Goal: Task Accomplishment & Management: Use online tool/utility

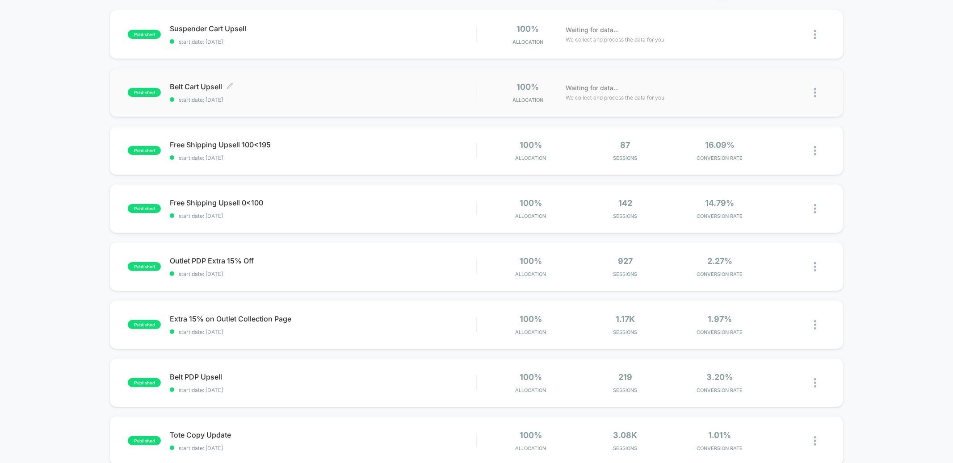
scroll to position [88, 0]
click at [342, 207] on div "Free Shipping Upsell 0<100 Click to edit experience details Click to edit exper…" at bounding box center [323, 208] width 306 height 21
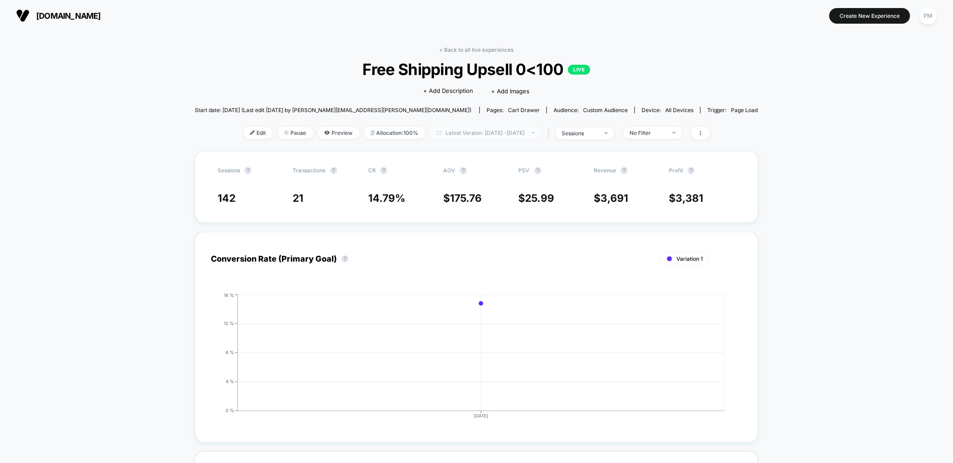
click at [430, 127] on span "Latest Version: [DATE] - [DATE]" at bounding box center [486, 133] width 112 height 12
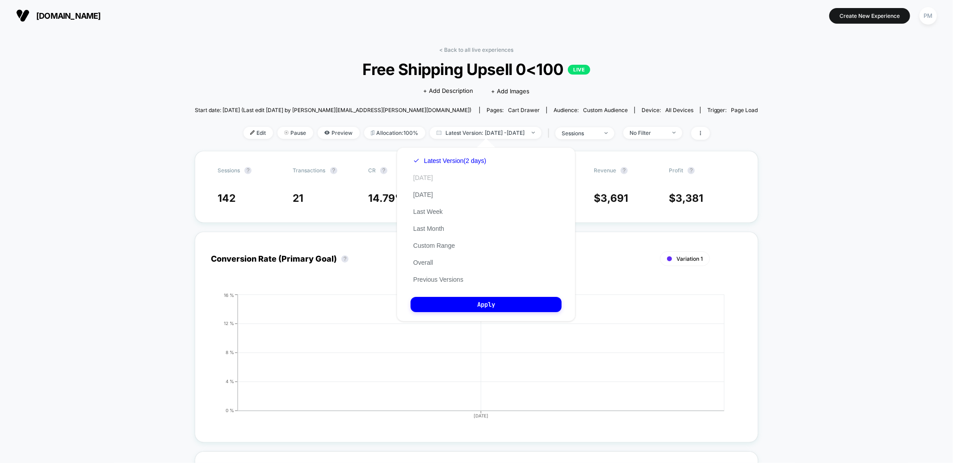
click at [417, 176] on button "[DATE]" at bounding box center [423, 178] width 25 height 8
click at [460, 307] on button "Apply" at bounding box center [486, 304] width 151 height 15
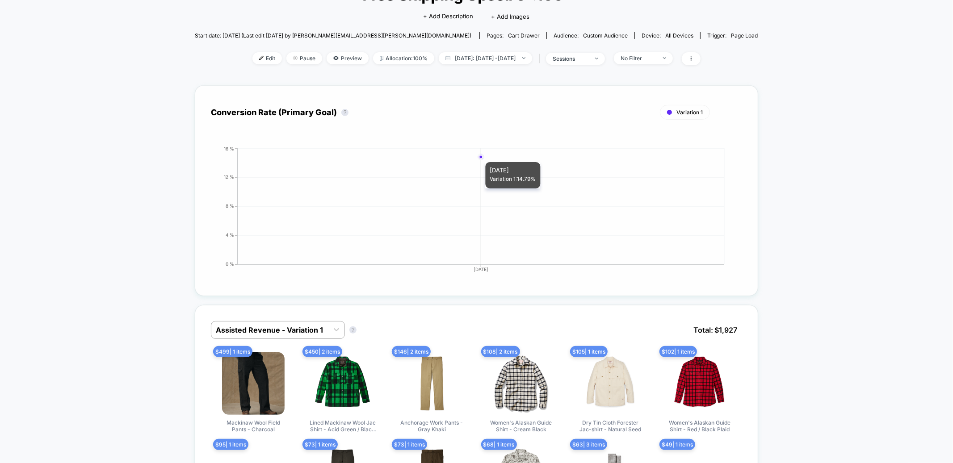
scroll to position [76, 0]
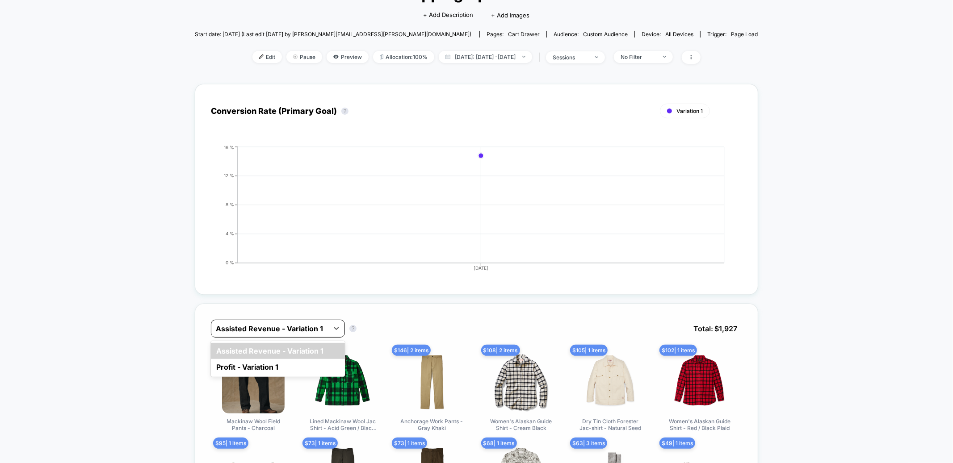
click at [312, 322] on div "Assisted Revenue - Variation 1" at bounding box center [269, 329] width 117 height 14
click at [323, 290] on div "Conversion Rate (Primary Goal) ? Variation 1 Hide [DATE] 0 % 4 % 8 % 12 % 16 % …" at bounding box center [476, 189] width 563 height 211
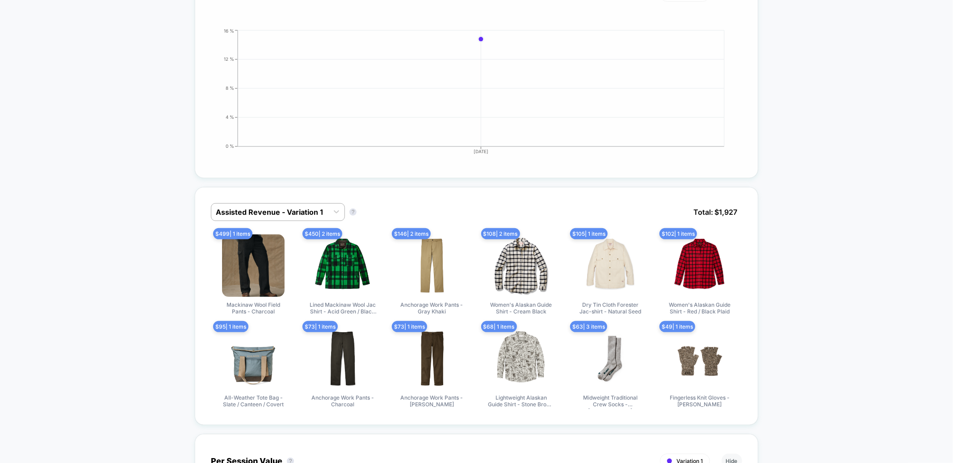
scroll to position [0, 0]
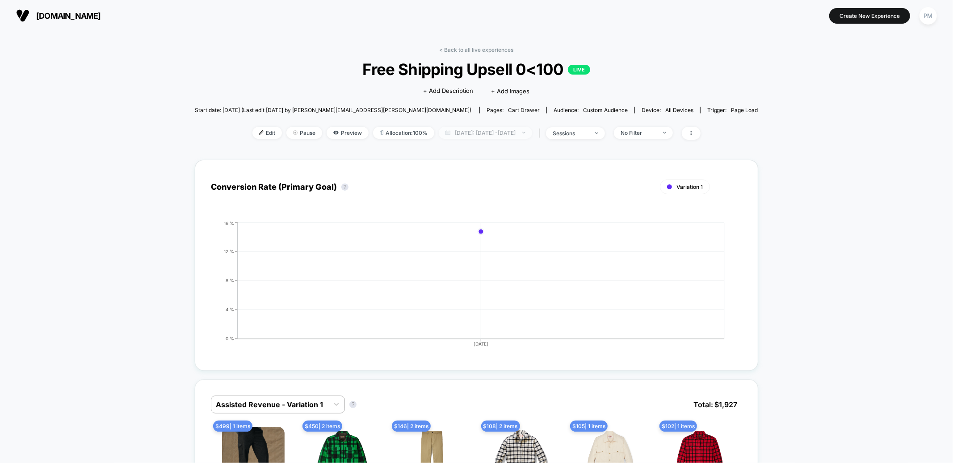
click at [449, 136] on span "[DATE]: [DATE] - [DATE]" at bounding box center [485, 133] width 93 height 12
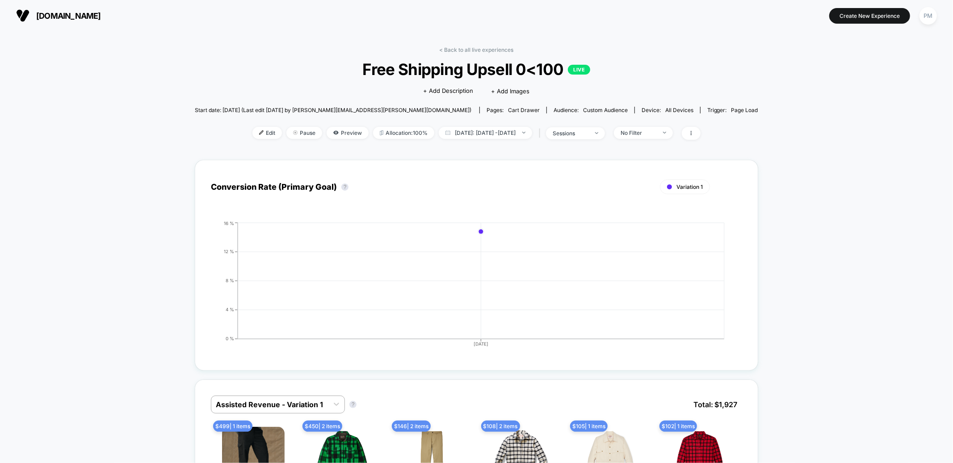
click at [455, 47] on link "< Back to all live experiences" at bounding box center [477, 49] width 74 height 7
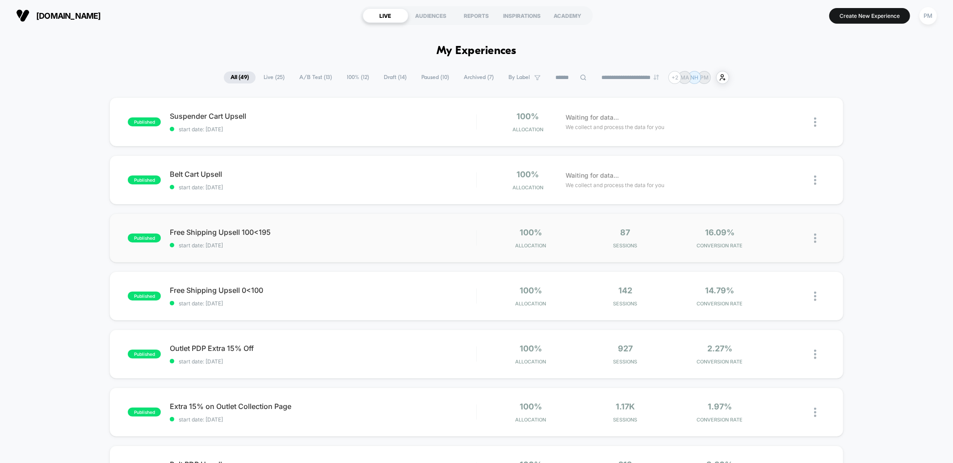
click at [355, 254] on div "published Free Shipping Upsell 100<195 start date: [DATE] 100% Allocation 87 Se…" at bounding box center [476, 238] width 734 height 49
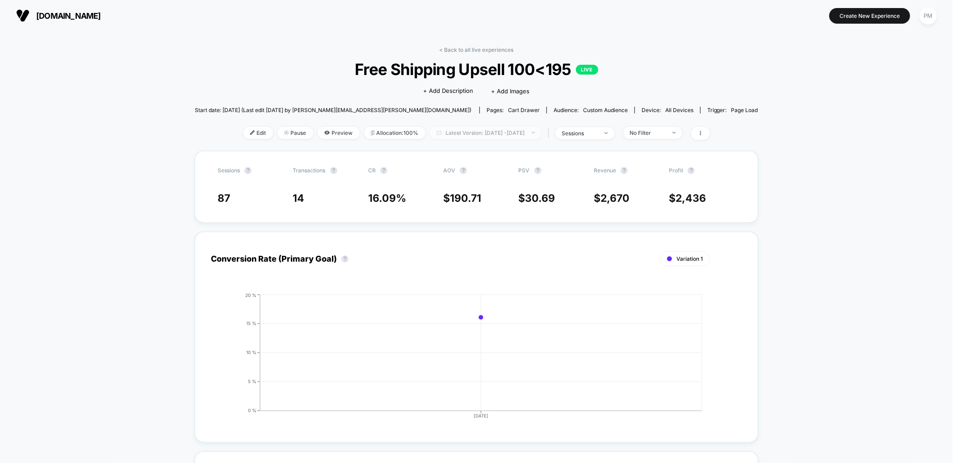
click at [462, 127] on span "Latest Version: [DATE] - [DATE]" at bounding box center [486, 133] width 112 height 12
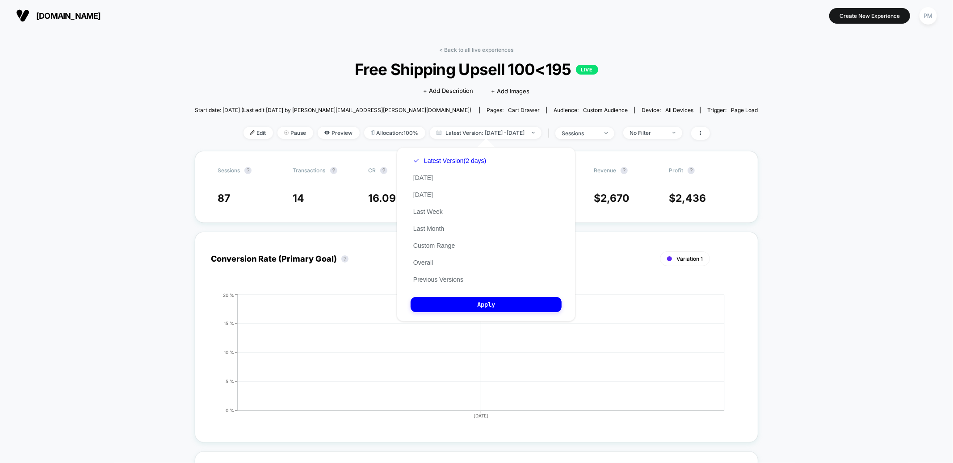
click at [425, 182] on div "Latest Version (2 days) [DATE] [DATE] Last Week Last Month Custom Range Overall…" at bounding box center [450, 220] width 78 height 136
click at [424, 181] on button "[DATE]" at bounding box center [423, 178] width 25 height 8
click at [477, 295] on div "Latest Version (2 days) [DATE] [DATE] Last Week Last Month Custom Range Overall…" at bounding box center [486, 234] width 179 height 174
click at [477, 306] on button "Apply" at bounding box center [486, 304] width 151 height 15
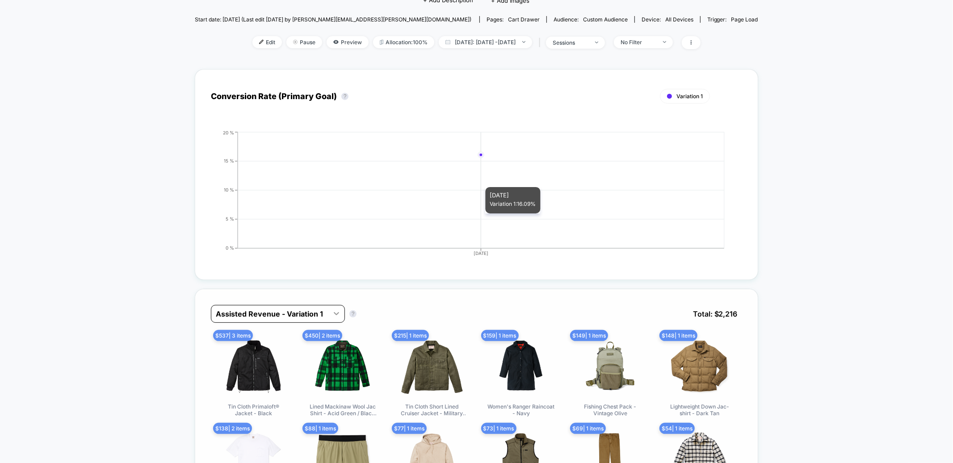
scroll to position [91, 0]
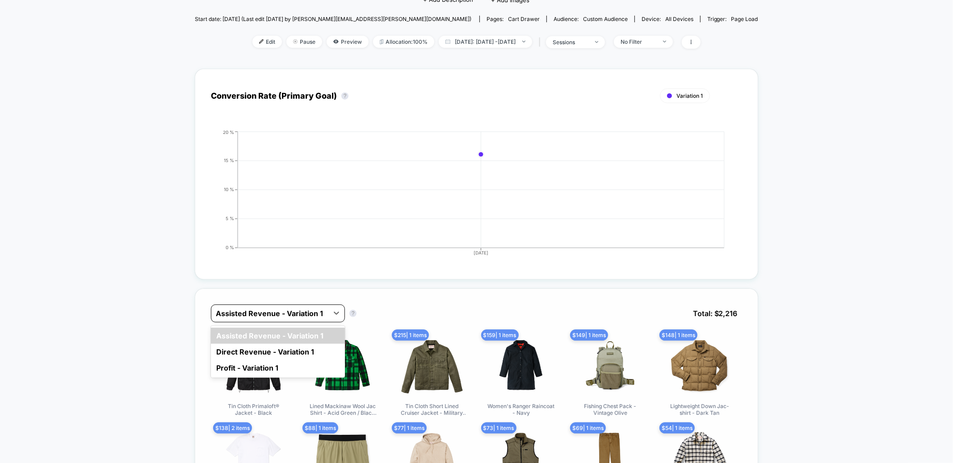
click at [328, 310] on div "Assisted Revenue - Variation 1" at bounding box center [269, 314] width 117 height 14
click at [302, 346] on div "Direct Revenue - Variation 1" at bounding box center [278, 352] width 134 height 16
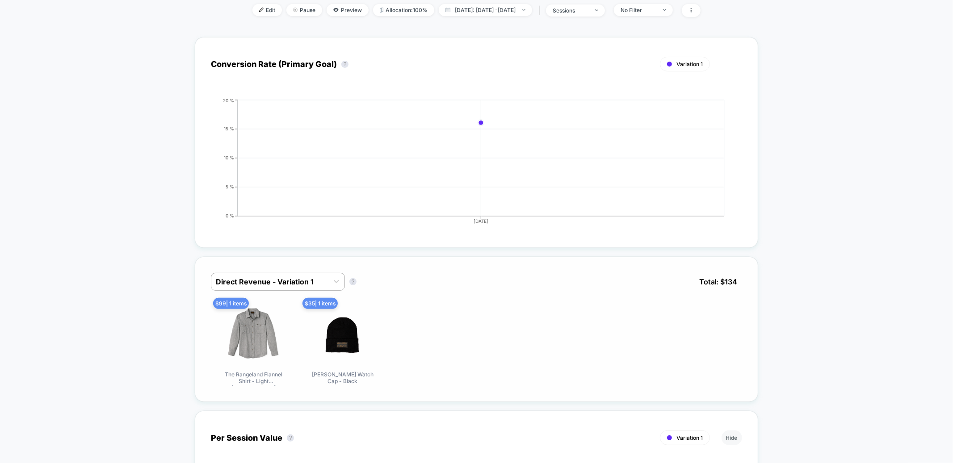
scroll to position [0, 0]
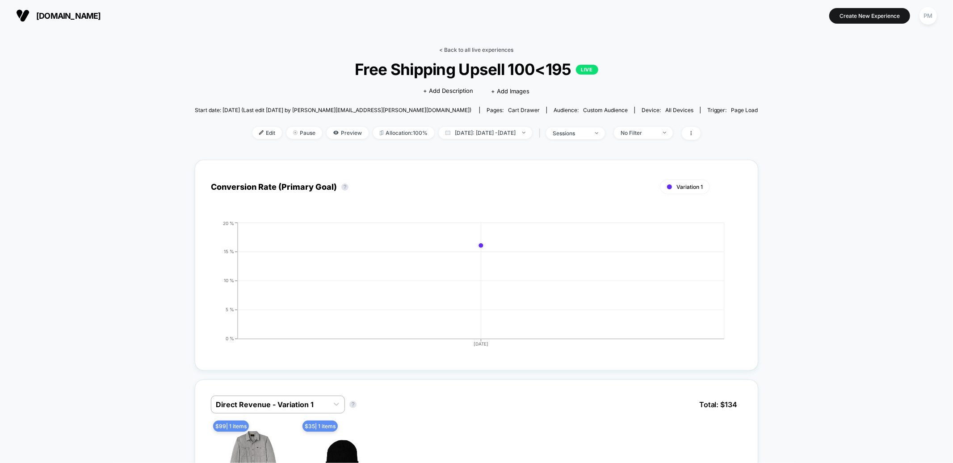
click at [480, 50] on link "< Back to all live experiences" at bounding box center [477, 49] width 74 height 7
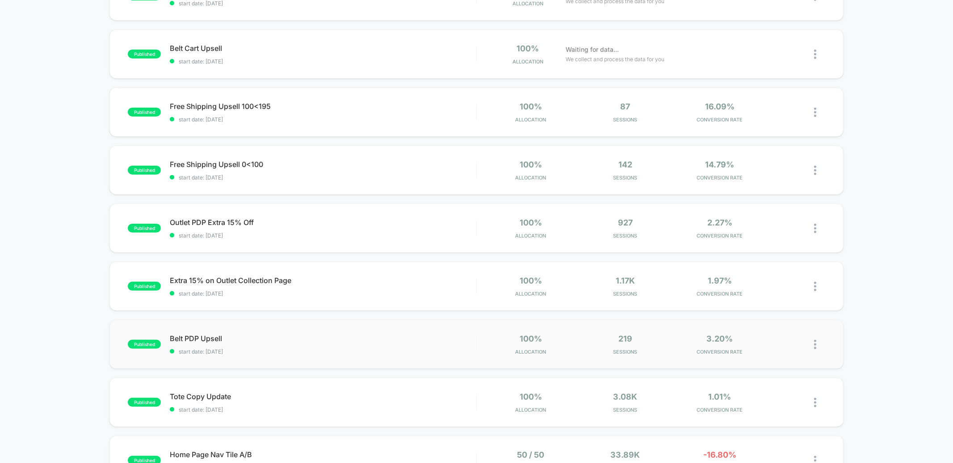
scroll to position [131, 0]
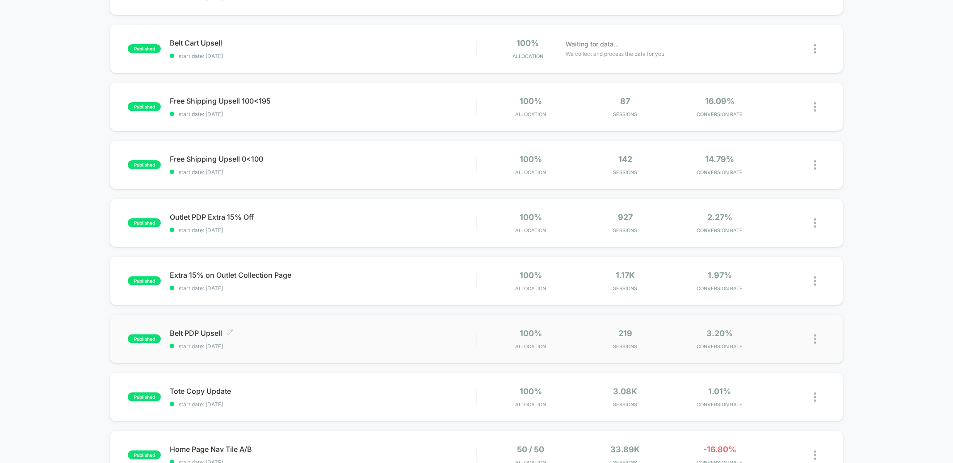
click at [377, 339] on div "Belt PDP Upsell Click to edit experience details Click to edit experience detai…" at bounding box center [323, 339] width 306 height 21
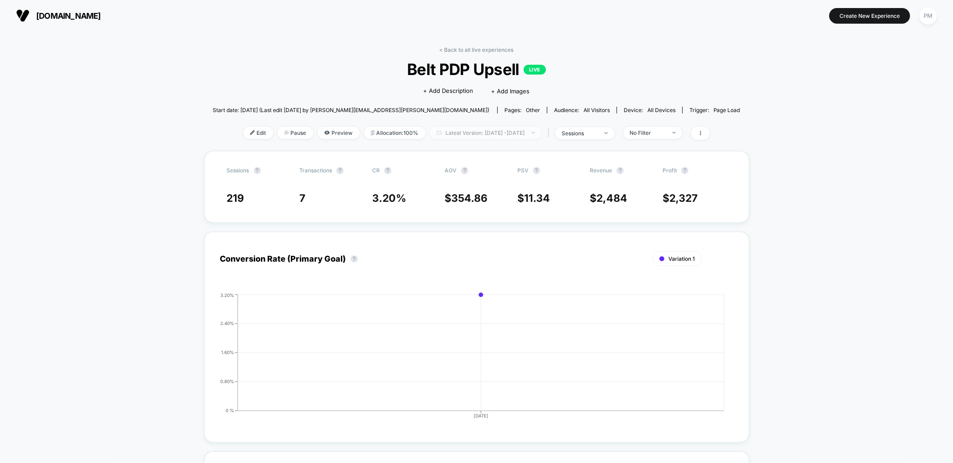
click at [487, 134] on span "Latest Version: [DATE] - [DATE]" at bounding box center [486, 133] width 112 height 12
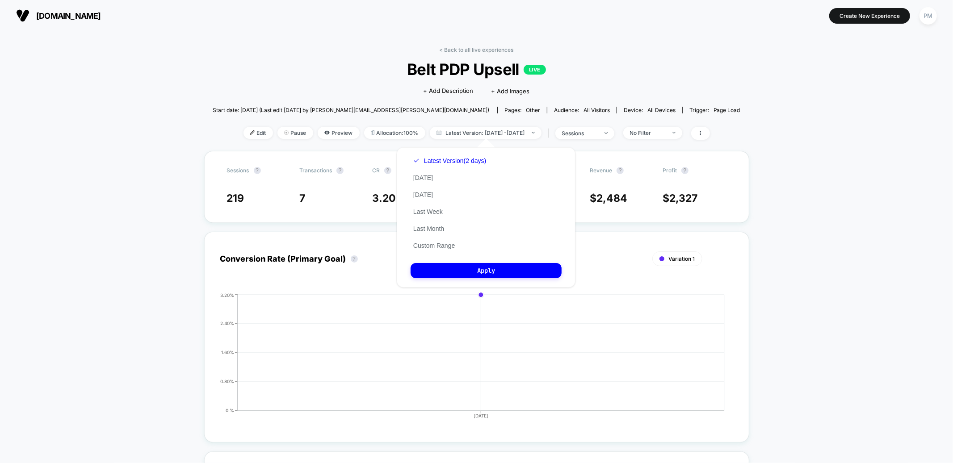
click at [417, 80] on div "Click to edit experience details + Add Description + Add Images" at bounding box center [476, 91] width 316 height 24
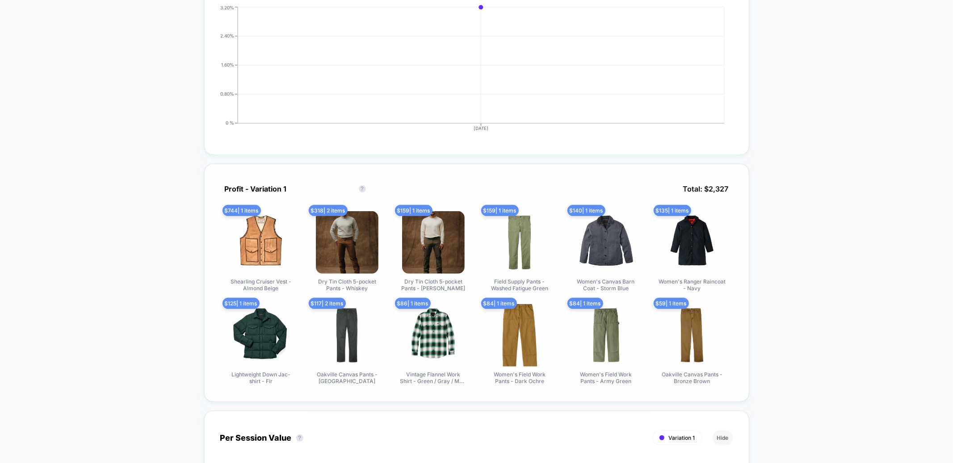
scroll to position [288, 0]
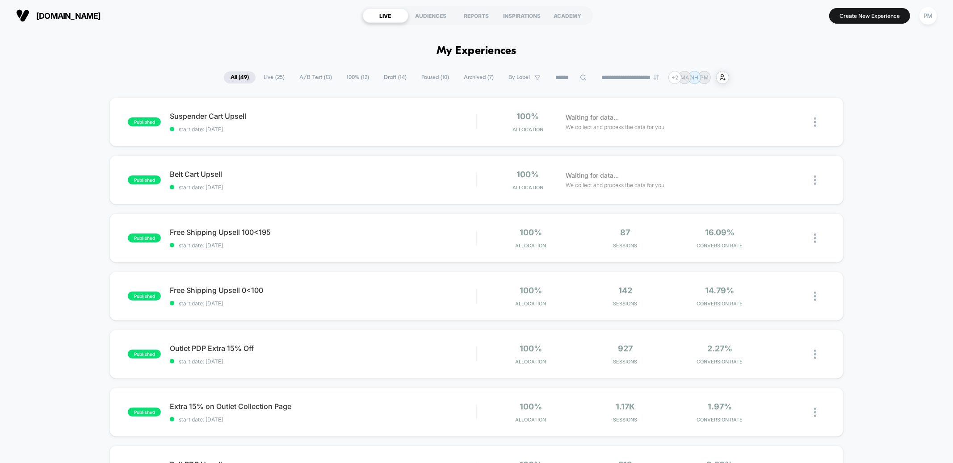
scroll to position [2, 0]
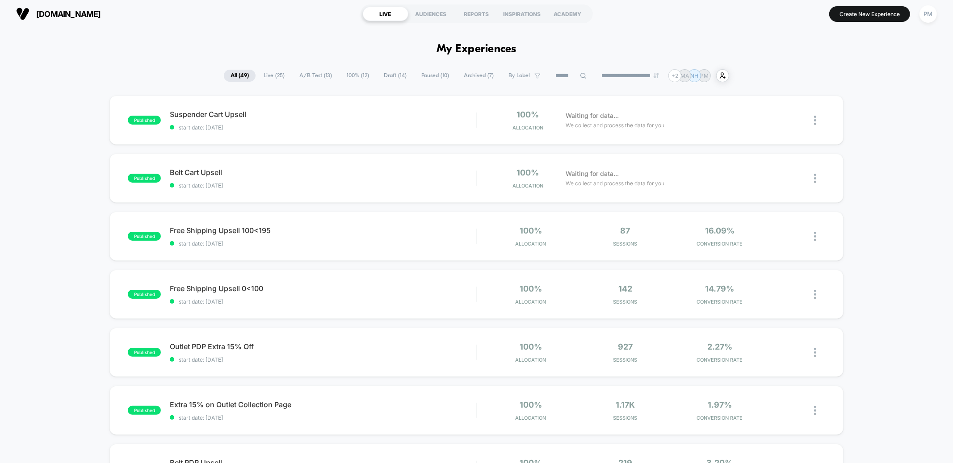
click at [394, 70] on span "Draft ( 14 )" at bounding box center [395, 76] width 36 height 12
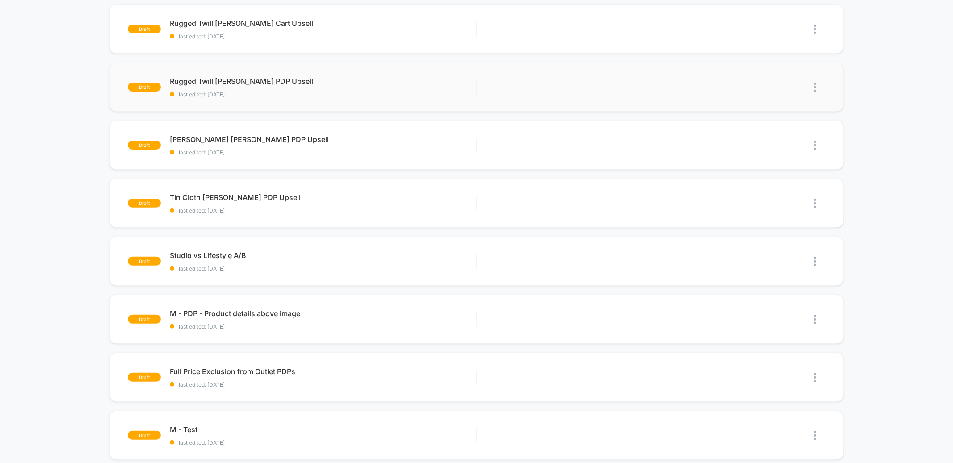
scroll to position [312, 0]
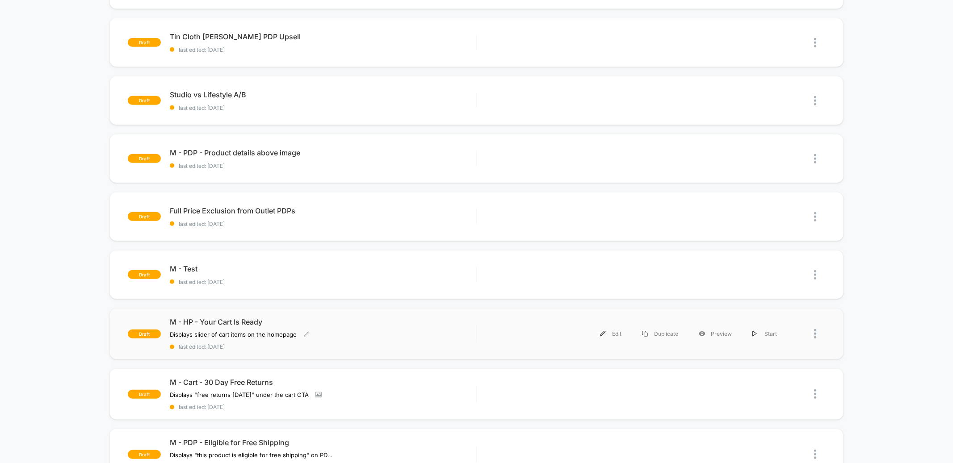
click at [361, 345] on span "last edited: 4/10/2025" at bounding box center [323, 347] width 306 height 7
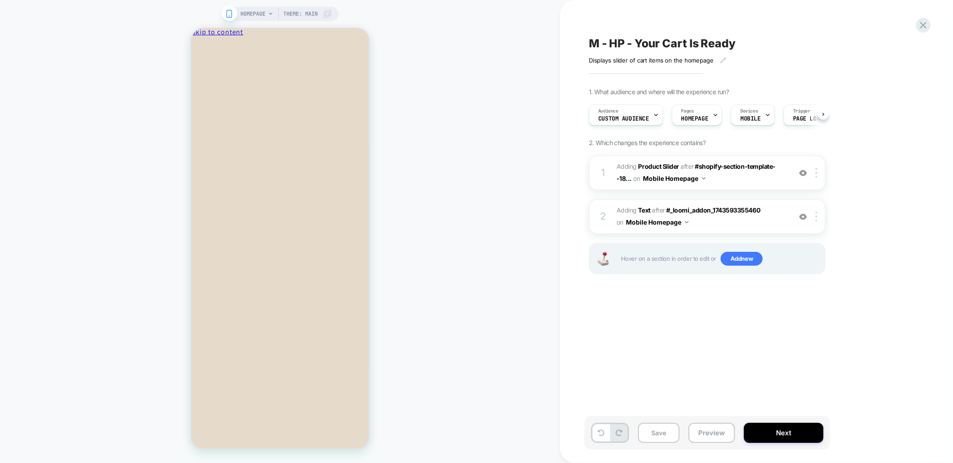
scroll to position [0, 0]
click at [798, 173] on div at bounding box center [803, 173] width 15 height 10
click at [230, 48] on icon "Close" at bounding box center [230, 47] width 0 height 7
click at [804, 170] on img at bounding box center [803, 173] width 8 height 8
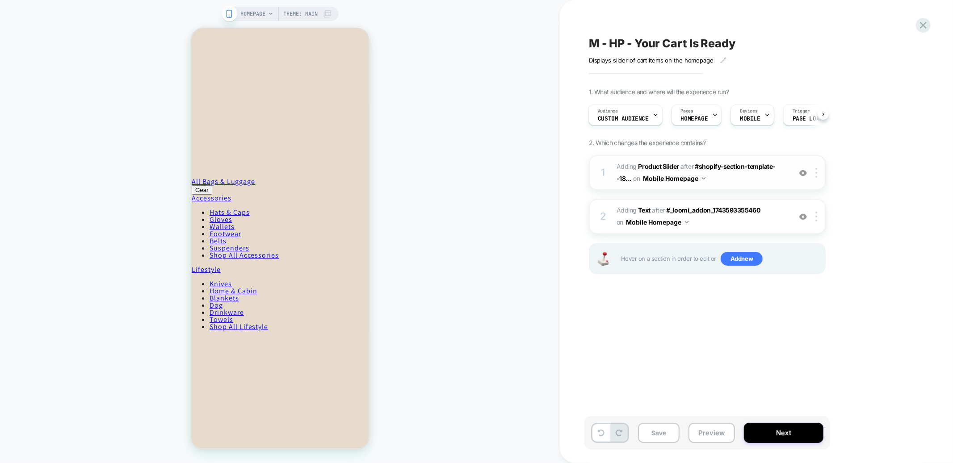
scroll to position [2763, 0]
click at [712, 437] on button "Preview" at bounding box center [712, 433] width 46 height 20
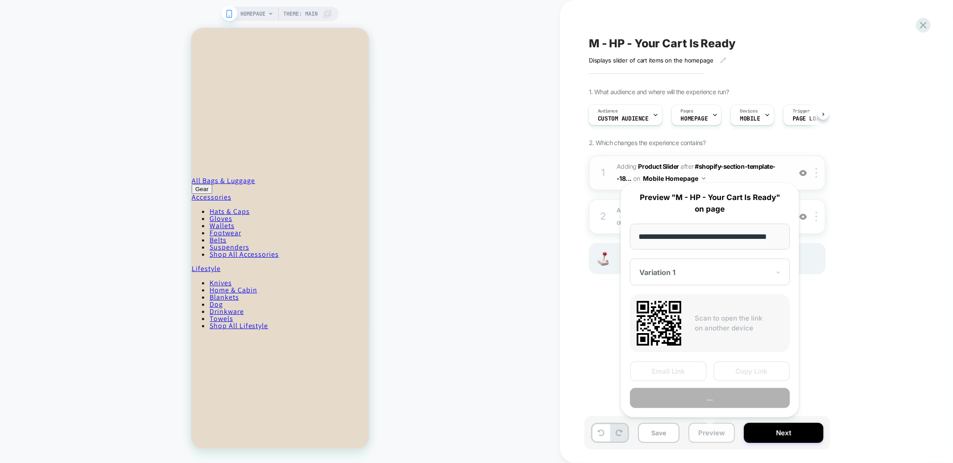
scroll to position [0, 13]
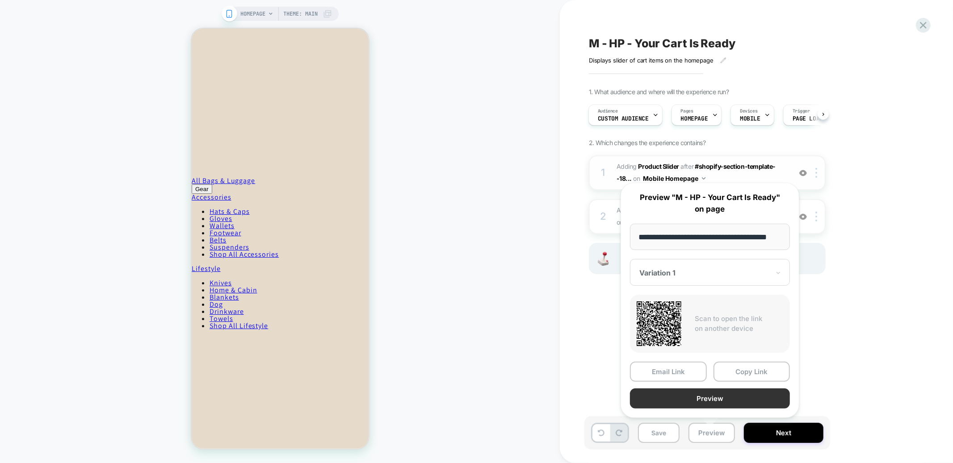
click at [673, 393] on button "Preview" at bounding box center [710, 399] width 160 height 20
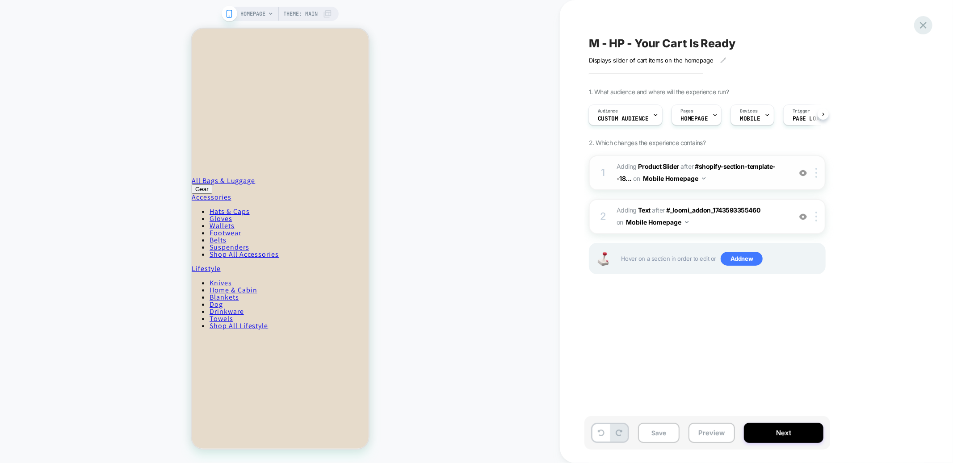
click at [930, 20] on div "M - HP - Your Cart Is Ready Displays slider of cart items on the homepage Click…" at bounding box center [756, 231] width 393 height 463
click at [922, 29] on icon at bounding box center [923, 25] width 12 height 12
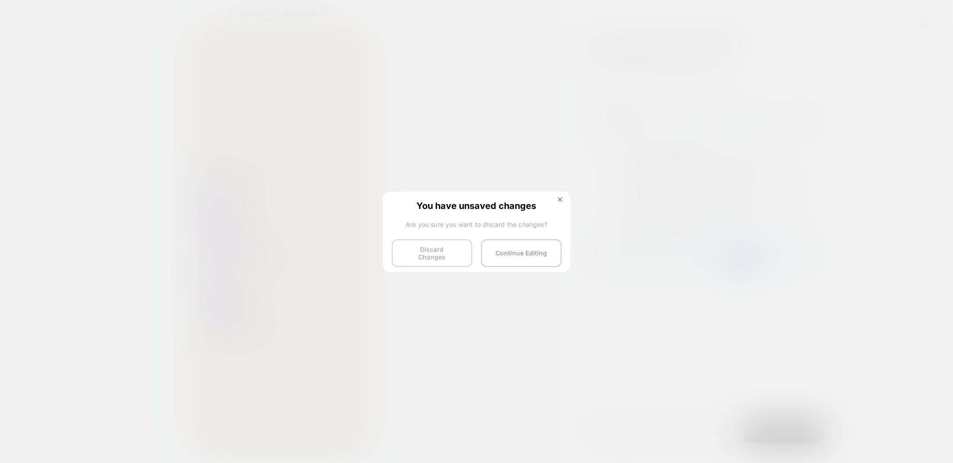
click at [441, 248] on button "Discard Changes" at bounding box center [432, 253] width 80 height 28
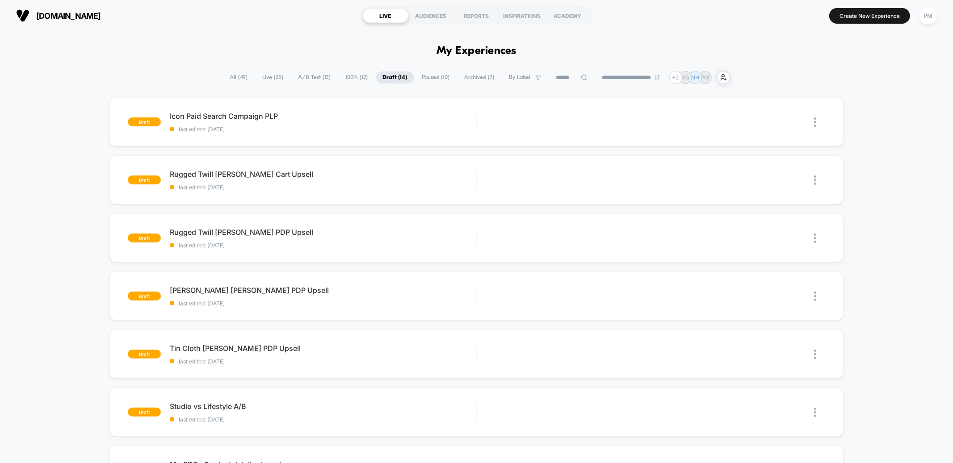
click at [501, 53] on h1 "My Experiences" at bounding box center [477, 51] width 80 height 13
click at [272, 77] on span "Live ( 25 )" at bounding box center [273, 77] width 34 height 12
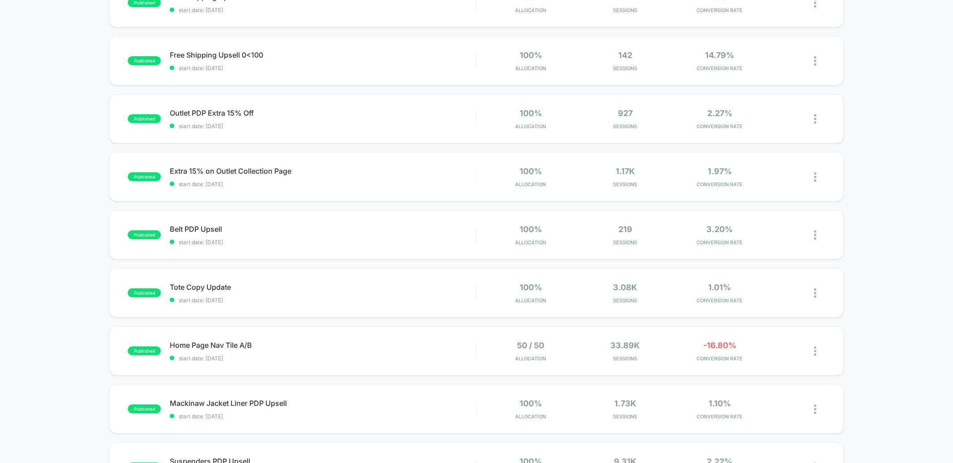
scroll to position [237, 0]
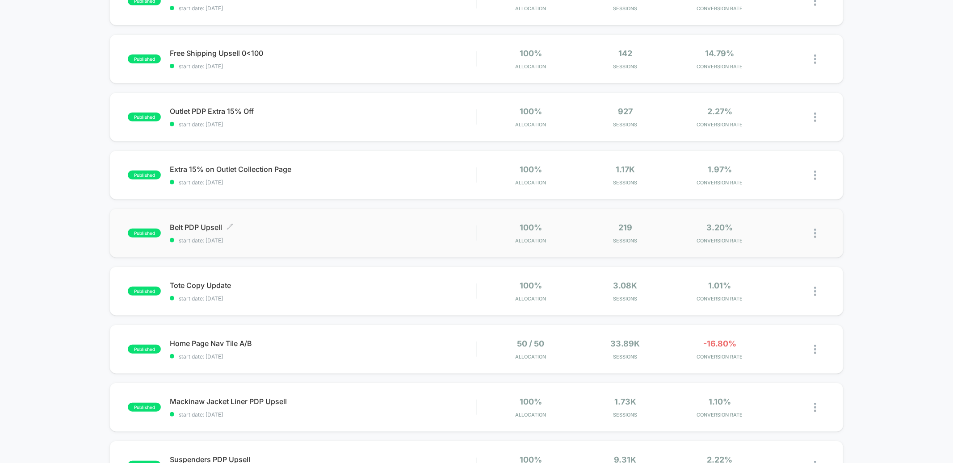
click at [374, 232] on div "Belt PDP Upsell Click to edit experience details Click to edit experience detai…" at bounding box center [323, 233] width 306 height 21
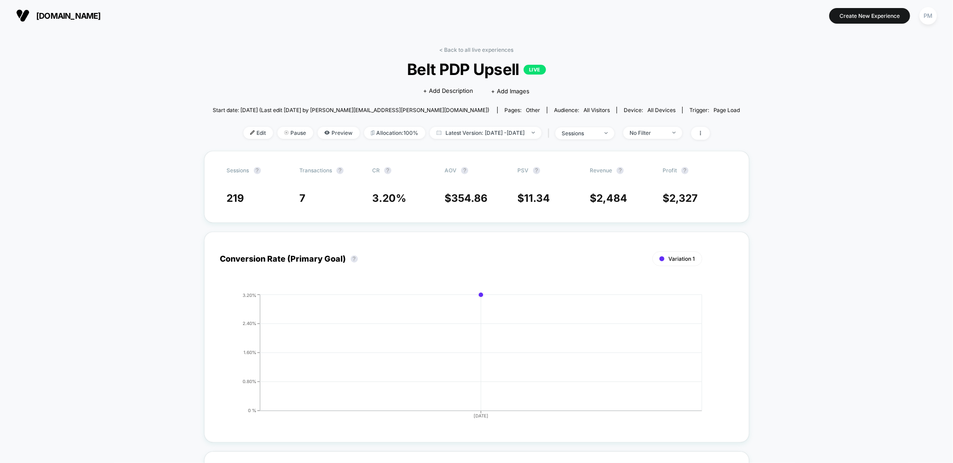
scroll to position [401, 0]
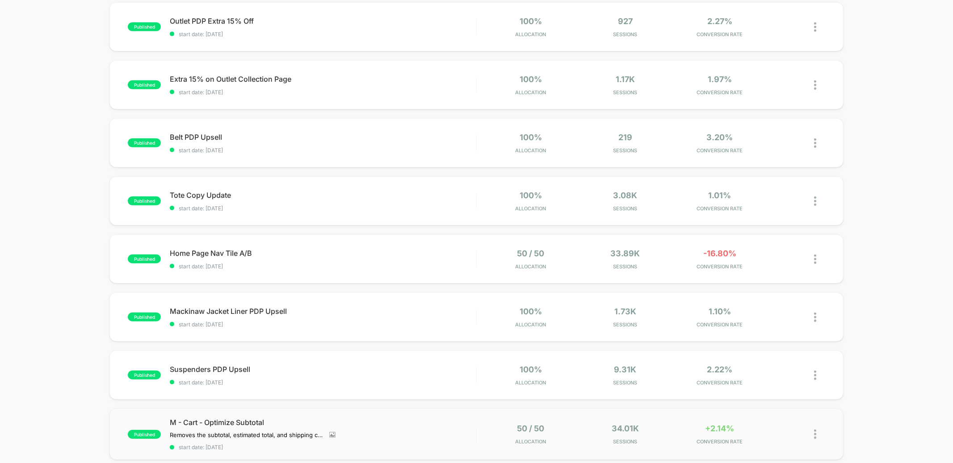
scroll to position [329, 0]
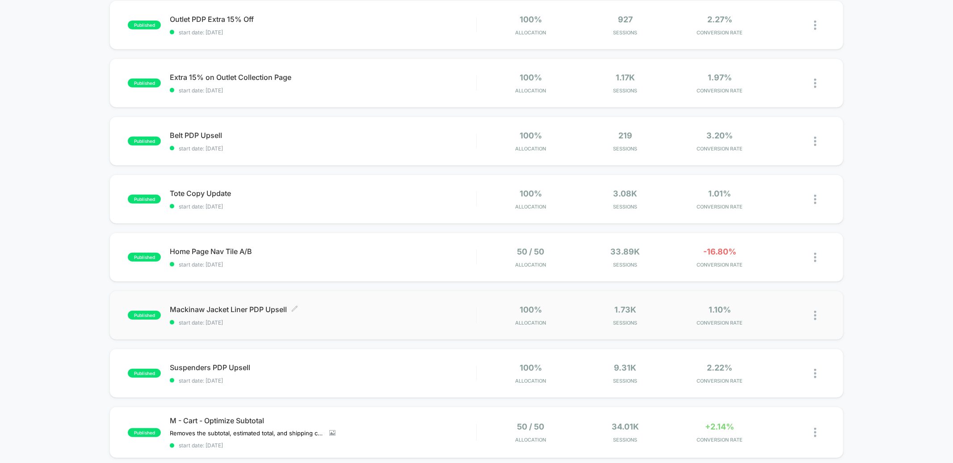
click at [320, 320] on span "start date: [DATE]" at bounding box center [323, 322] width 306 height 7
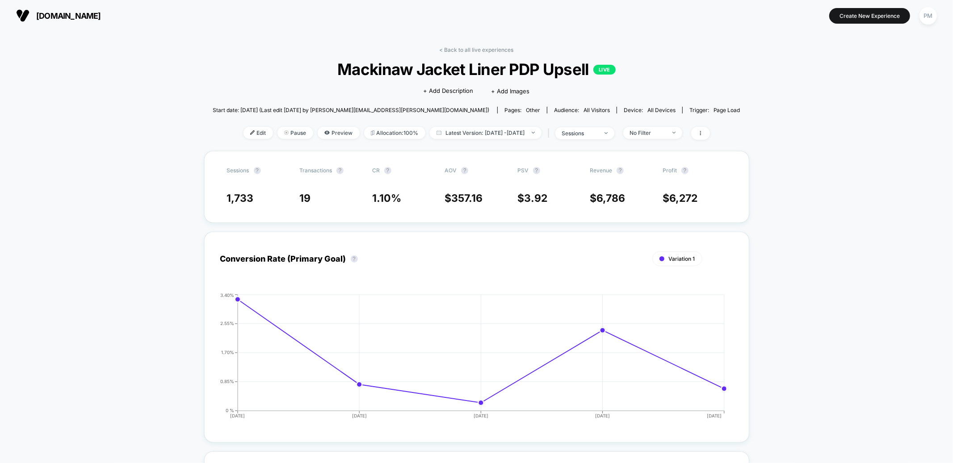
click at [336, 139] on div "Edit Pause Preview Allocation: 100% Latest Version: Aug 7, 2025 - Aug 11, 2025 …" at bounding box center [477, 133] width 528 height 13
click at [334, 132] on span "Preview" at bounding box center [339, 133] width 42 height 12
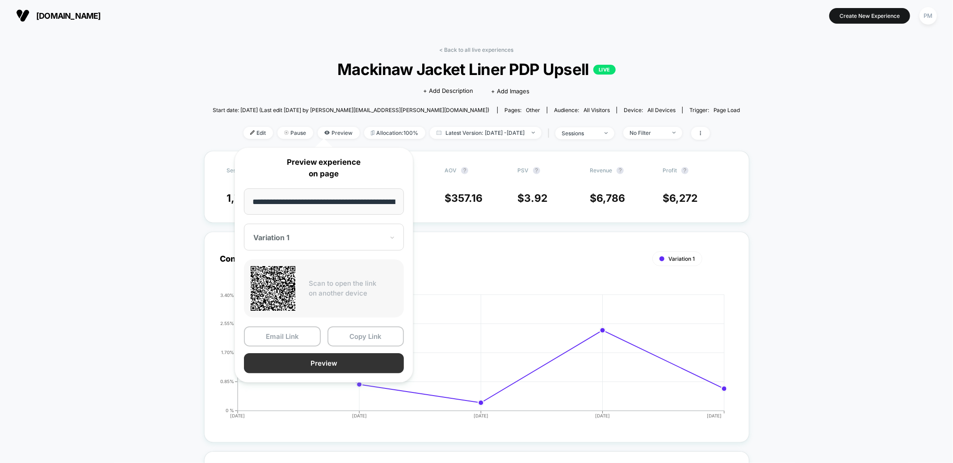
click at [341, 363] on button "Preview" at bounding box center [324, 363] width 160 height 20
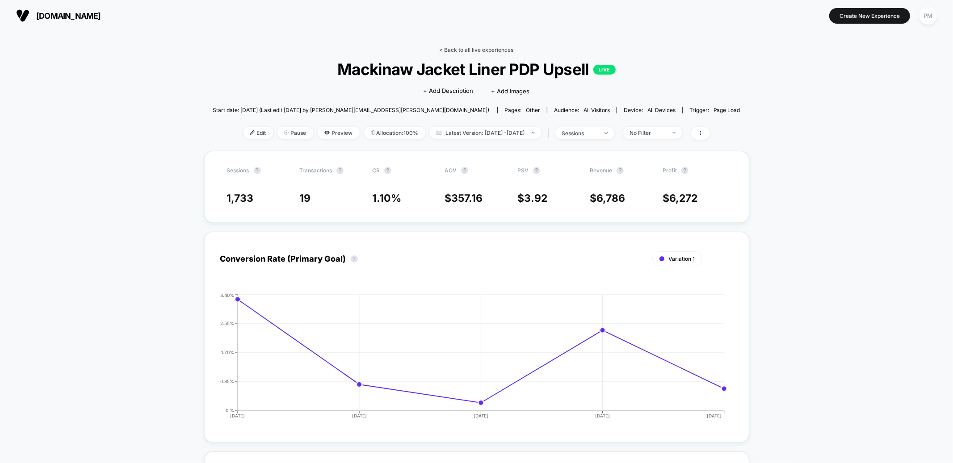
click at [464, 51] on link "< Back to all live experiences" at bounding box center [477, 49] width 74 height 7
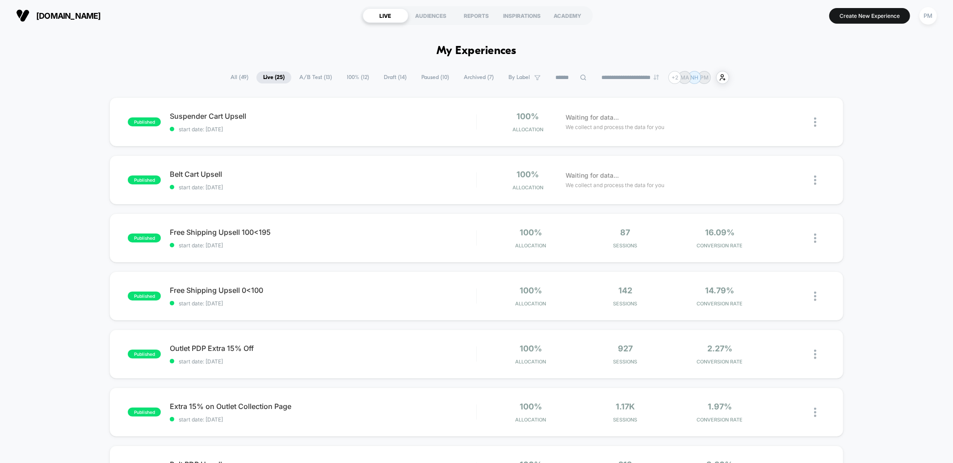
click at [391, 83] on span "Draft ( 14 )" at bounding box center [395, 77] width 36 height 12
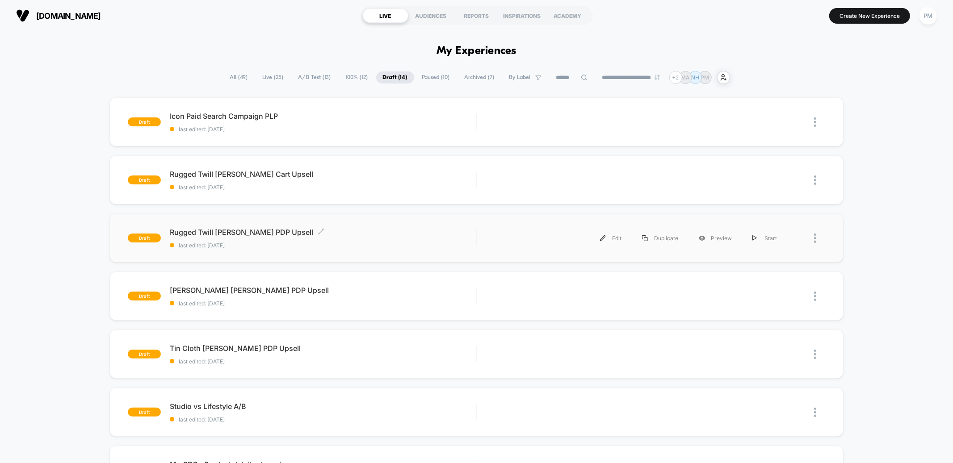
click at [352, 238] on div "Rugged Twill Dopp PDP Upsell Click to edit experience details Click to edit exp…" at bounding box center [323, 238] width 306 height 21
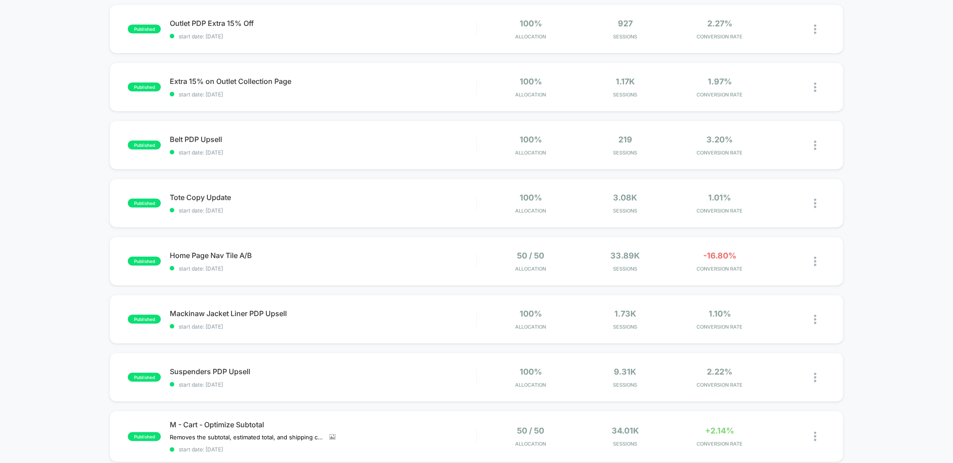
scroll to position [339, 0]
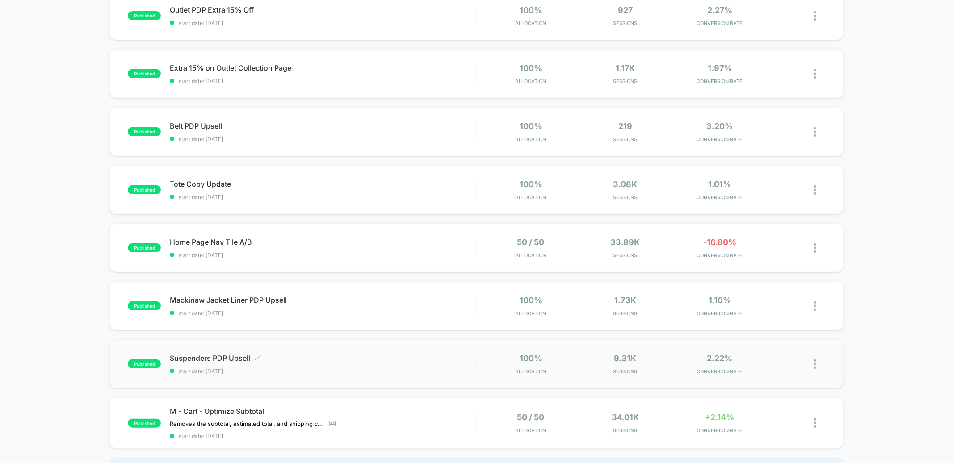
click at [343, 359] on span "Suspenders PDP Upsell Click to edit experience details" at bounding box center [323, 358] width 306 height 9
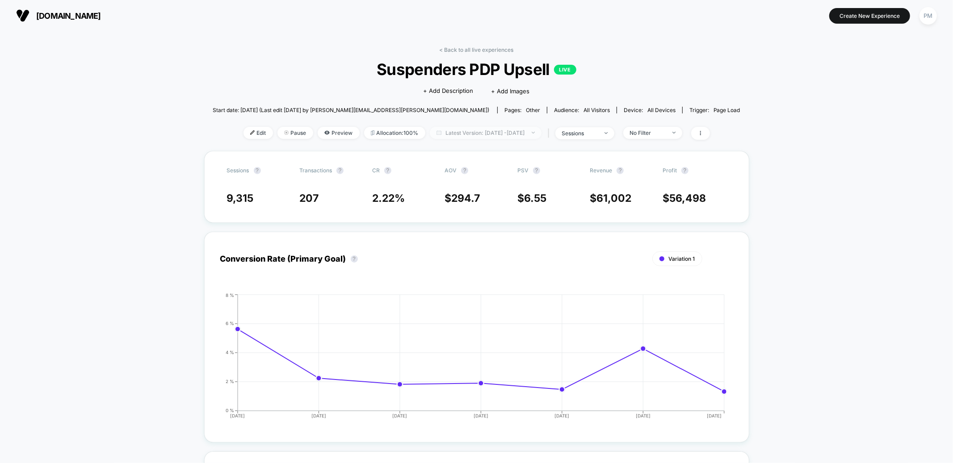
click at [442, 130] on span "Latest Version: Aug 5, 2025 - Aug 11, 2025" at bounding box center [486, 133] width 112 height 12
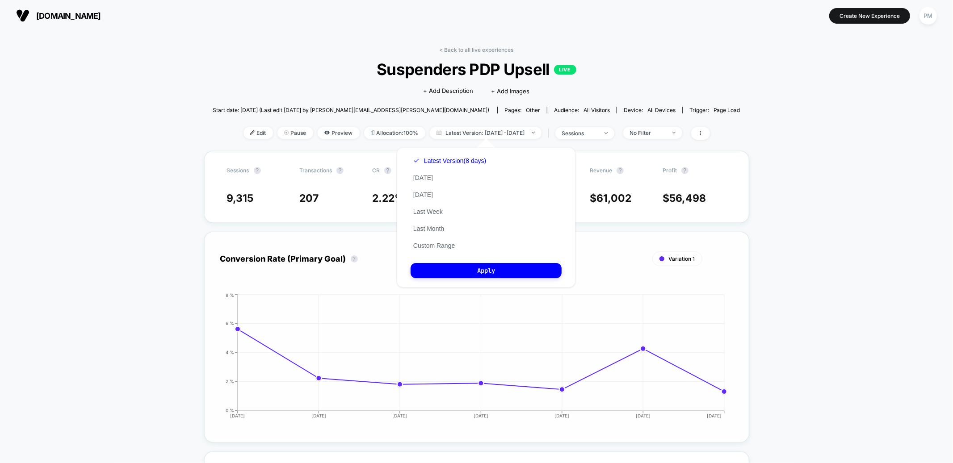
click at [310, 235] on div "Conversion Rate (Primary Goal) ? Variation 1 Hide 2025-08-05 2025-08-06 2025-08…" at bounding box center [476, 337] width 545 height 211
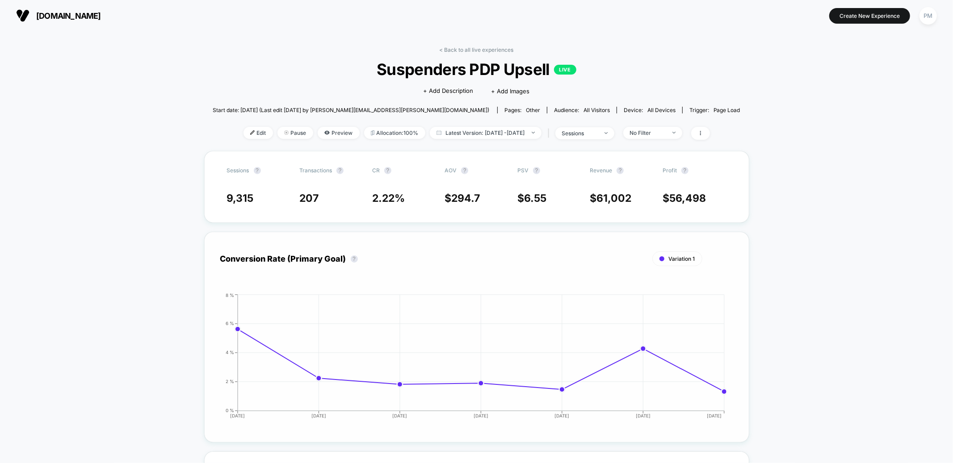
scroll to position [370, 0]
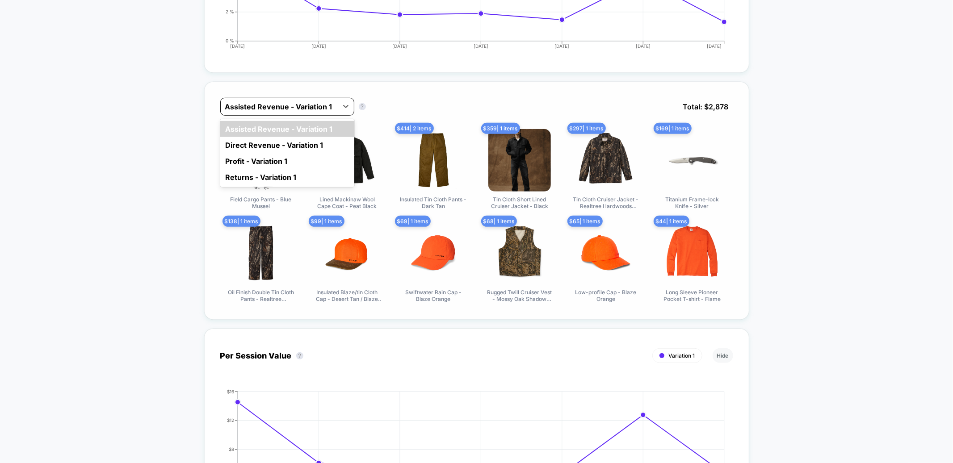
click at [254, 111] on div at bounding box center [279, 106] width 108 height 11
click at [256, 143] on div "Direct Revenue - Variation 1" at bounding box center [287, 145] width 134 height 16
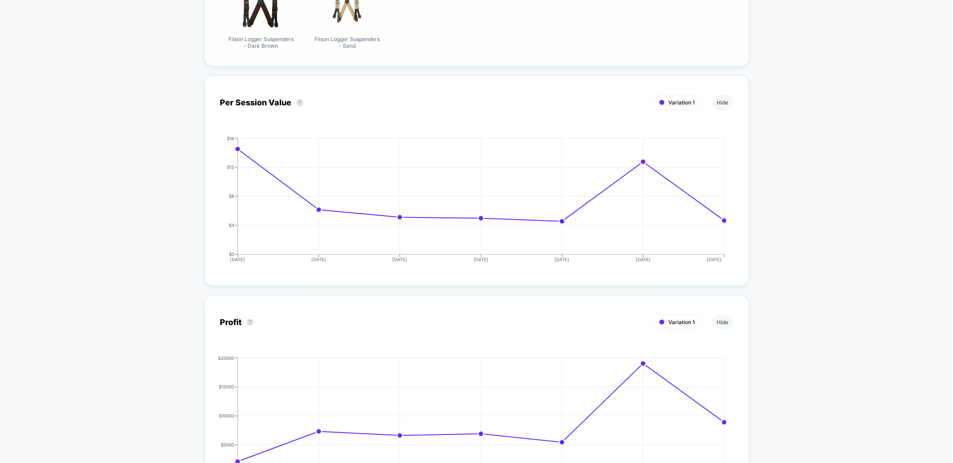
scroll to position [0, 0]
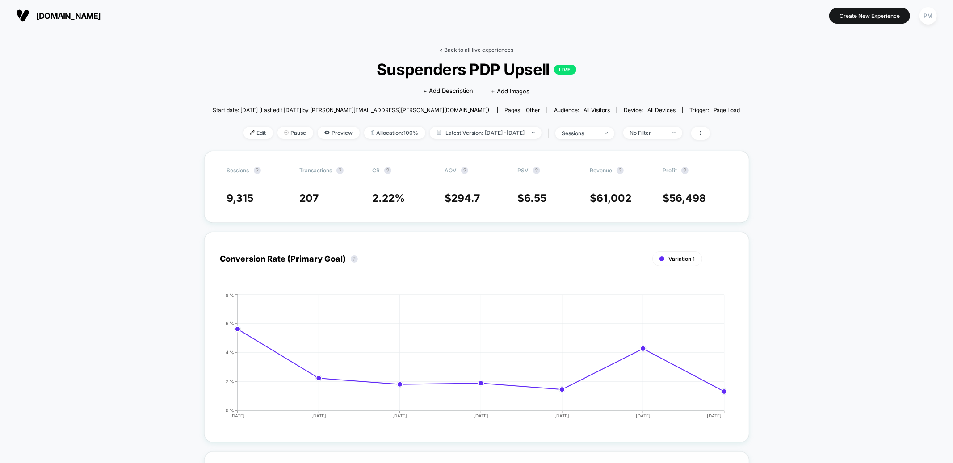
click at [453, 47] on link "< Back to all live experiences" at bounding box center [477, 49] width 74 height 7
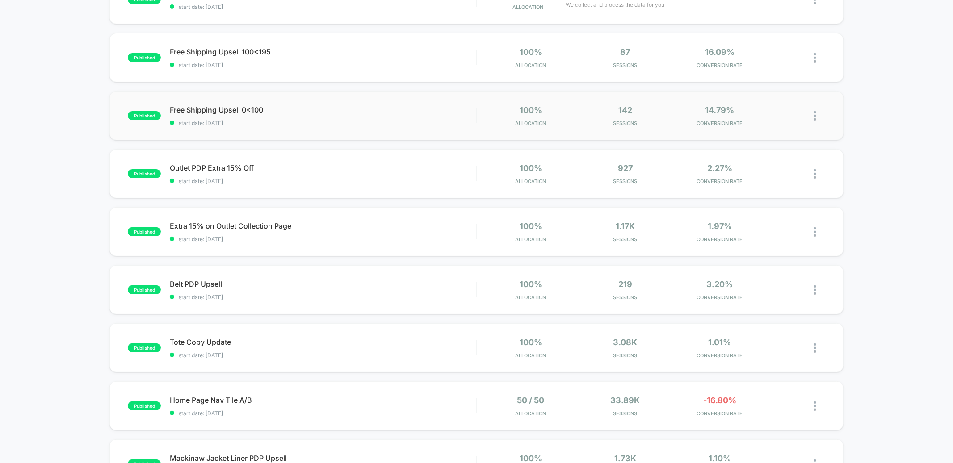
scroll to position [329, 0]
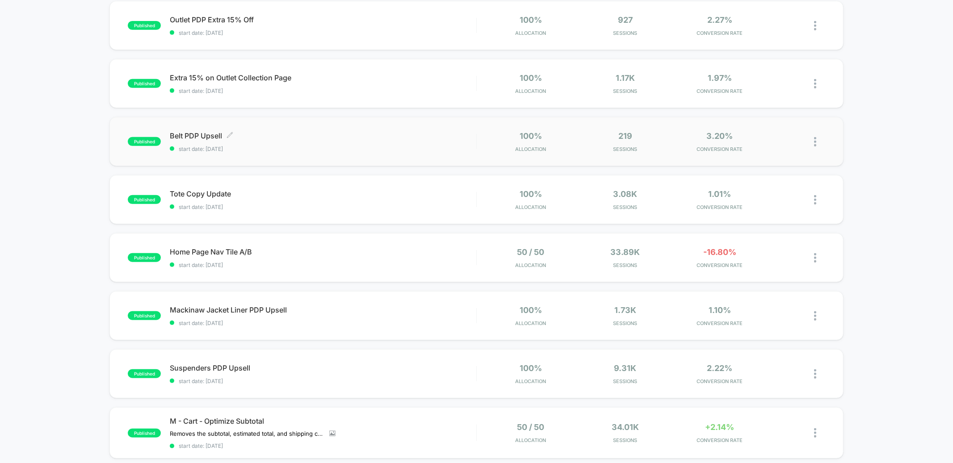
click at [304, 137] on span "Belt PDP Upsell Click to edit experience details" at bounding box center [323, 135] width 306 height 9
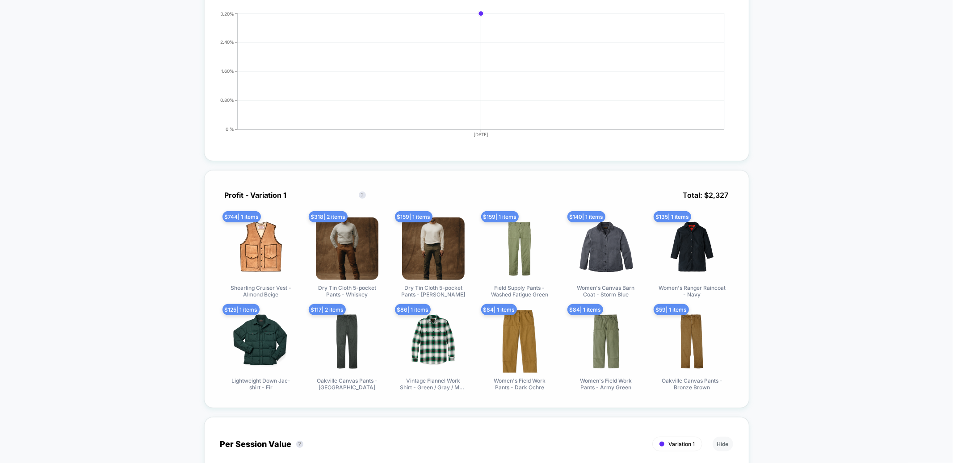
scroll to position [285, 0]
